Goal: Check status: Check status

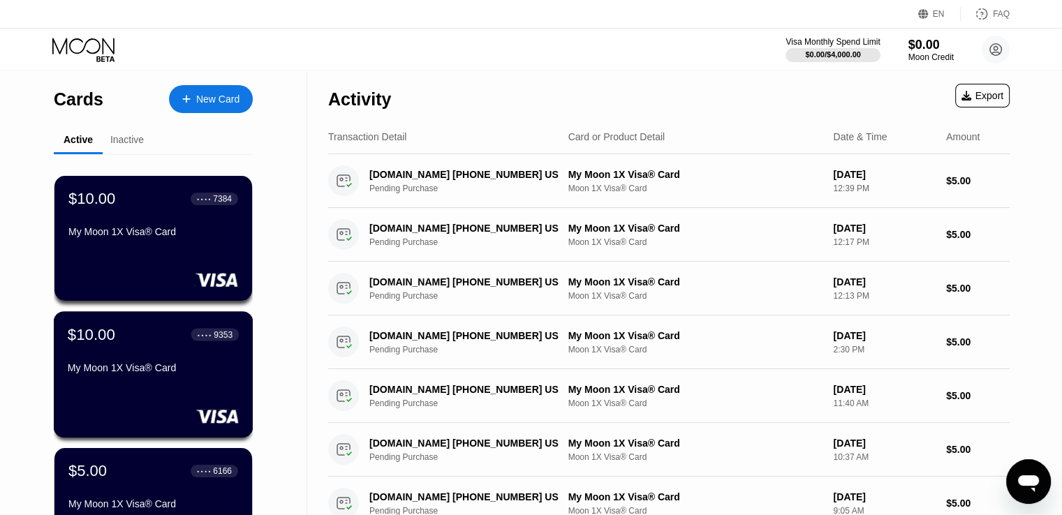
click at [145, 360] on div "$10.00 ● ● ● ● 9353 My Moon 1X Visa® Card" at bounding box center [153, 352] width 171 height 54
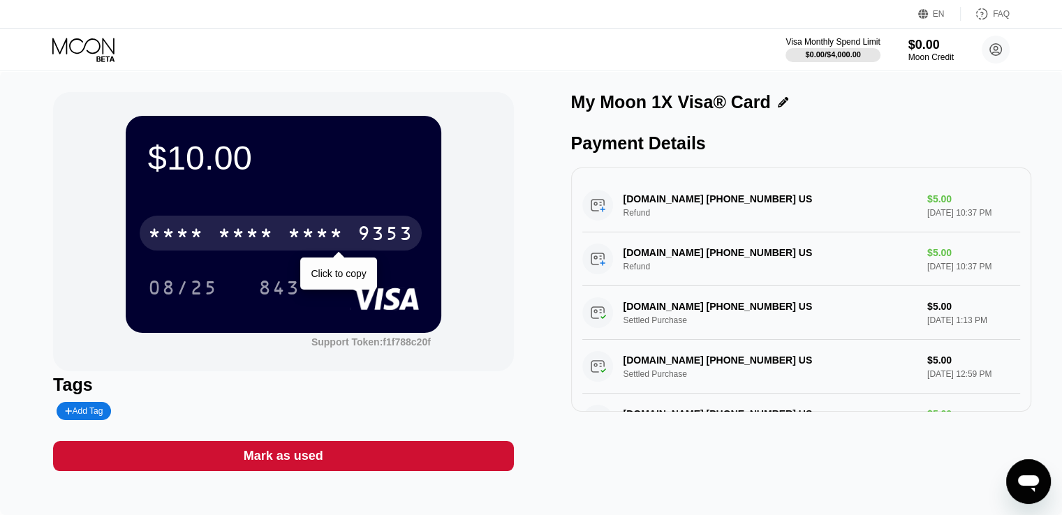
click at [280, 234] on div "* * * * * * * * * * * * 9353" at bounding box center [281, 233] width 282 height 35
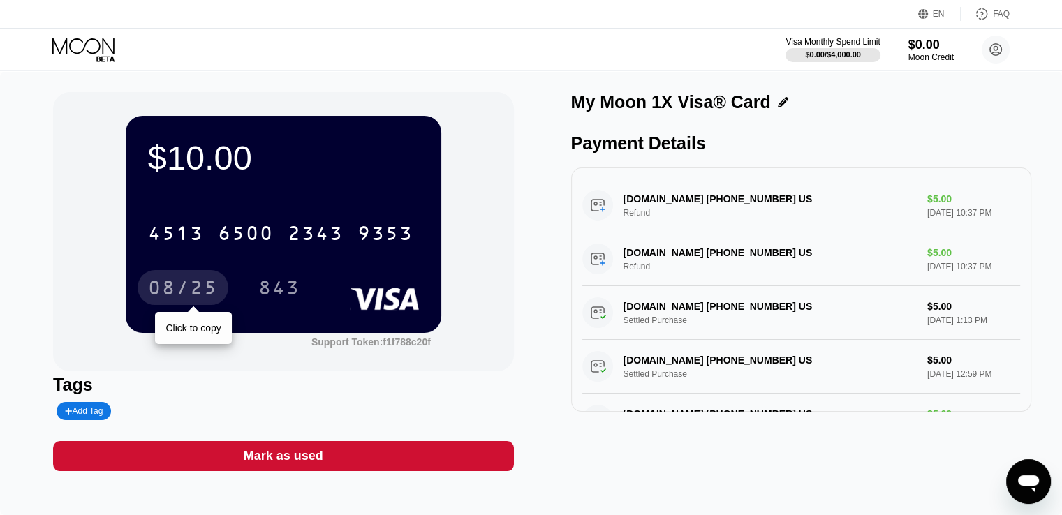
click at [193, 293] on div "08/25" at bounding box center [183, 290] width 70 height 22
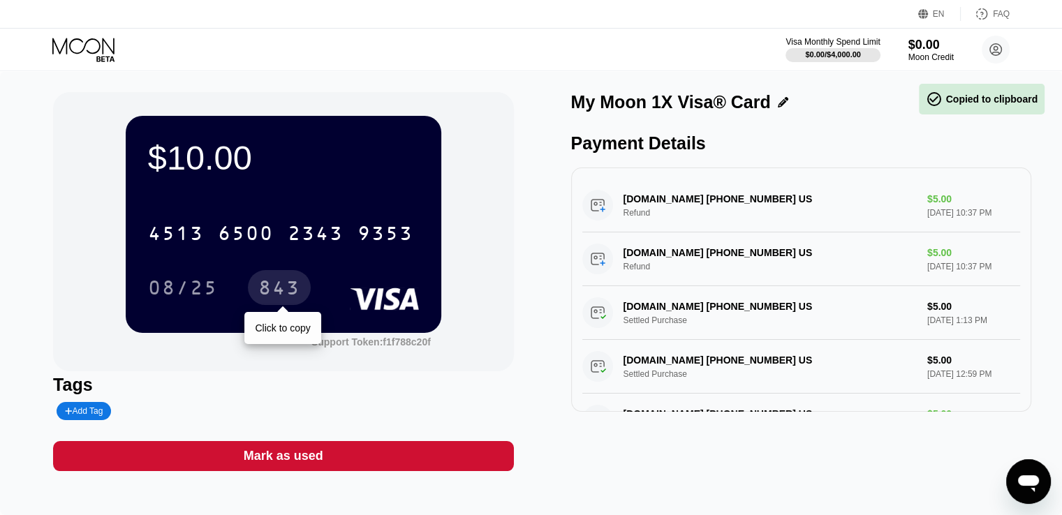
click at [273, 286] on div "843" at bounding box center [279, 290] width 42 height 22
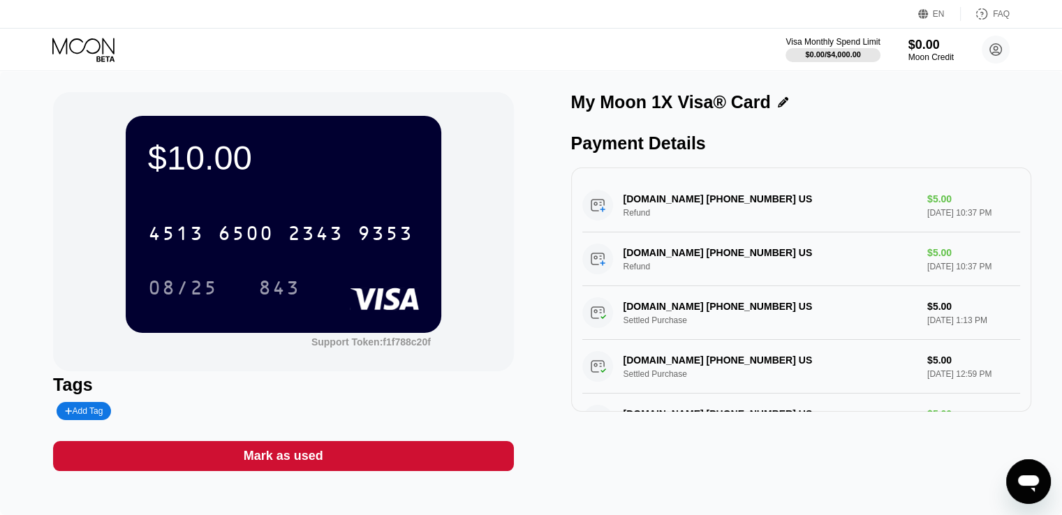
click at [79, 53] on icon at bounding box center [84, 50] width 65 height 24
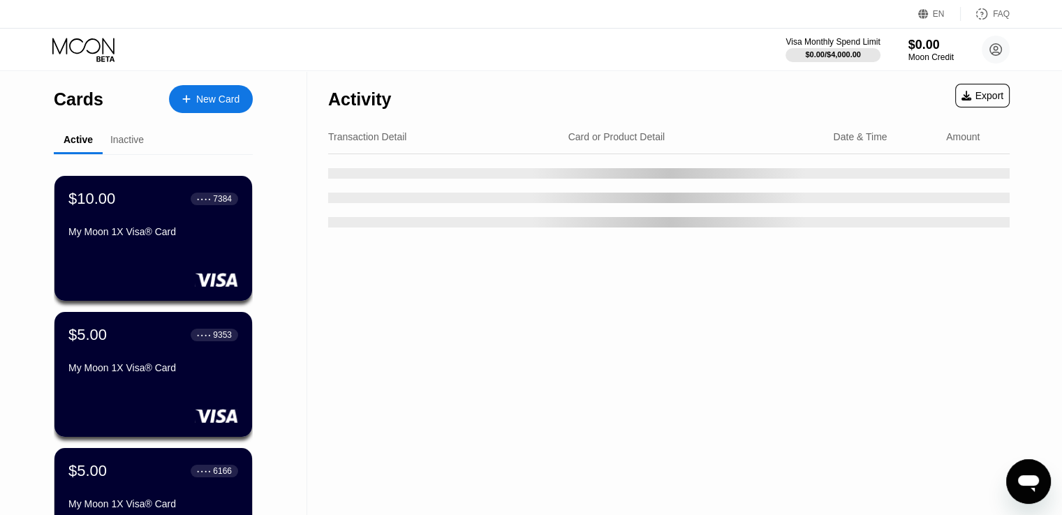
click at [129, 252] on div "$10.00 ● ● ● ● 7384 My Moon 1X Visa® Card" at bounding box center [153, 238] width 198 height 125
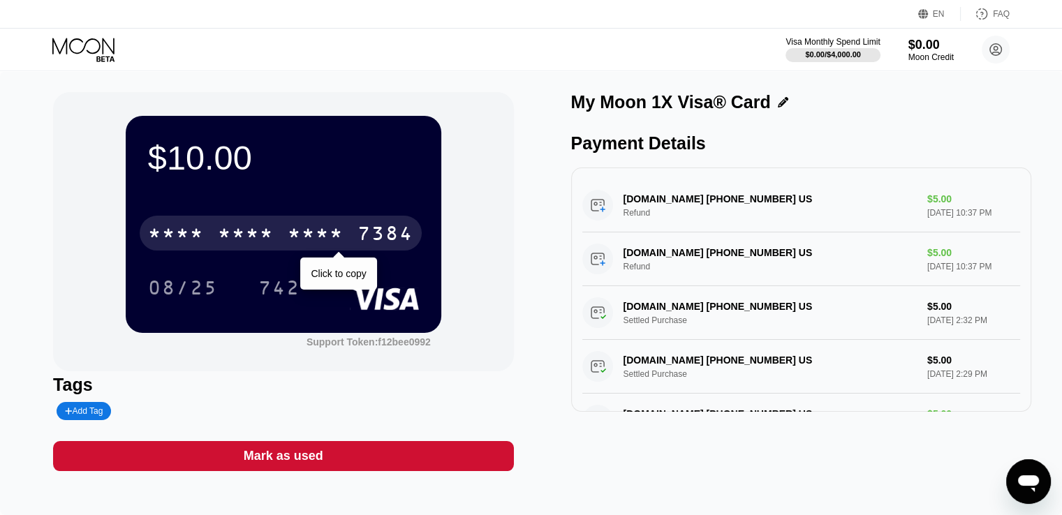
click at [276, 228] on div "* * * * * * * * * * * * 7384" at bounding box center [281, 233] width 282 height 35
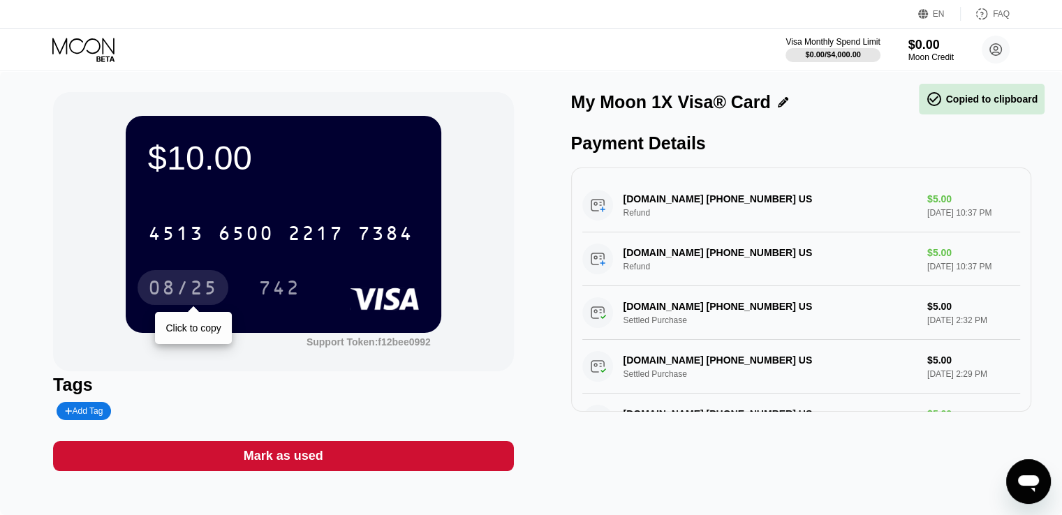
click at [179, 297] on div "08/25" at bounding box center [183, 290] width 70 height 22
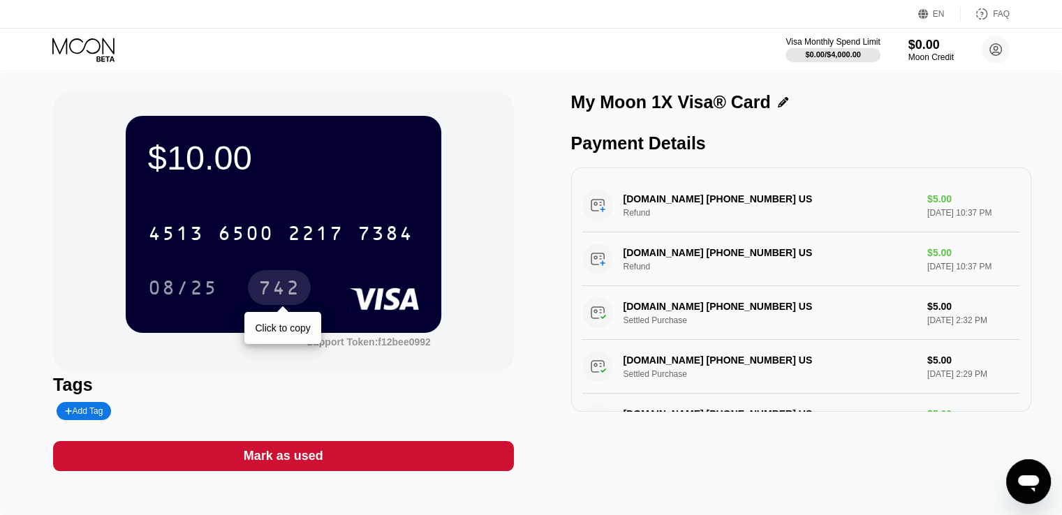
click at [296, 288] on div "742" at bounding box center [279, 290] width 42 height 22
